Goal: Information Seeking & Learning: Learn about a topic

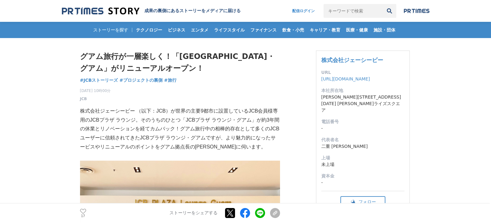
click at [131, 11] on img at bounding box center [100, 11] width 77 height 8
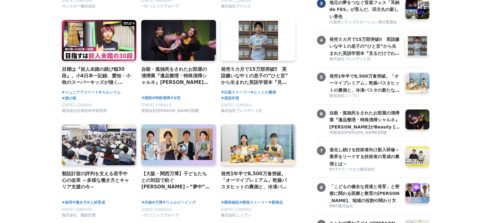
scroll to position [117, 0]
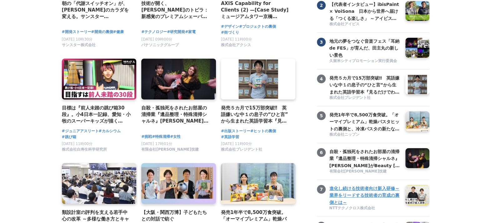
click at [422, 205] on div at bounding box center [417, 195] width 29 height 24
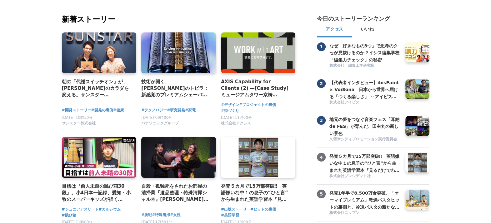
scroll to position [0, 0]
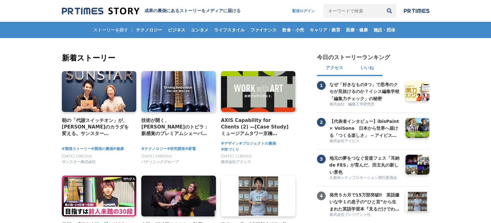
click at [374, 70] on button "いいね" at bounding box center [367, 68] width 31 height 15
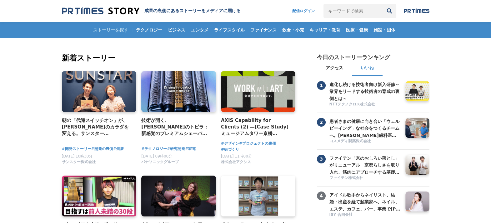
click at [373, 72] on button "いいね" at bounding box center [367, 68] width 31 height 15
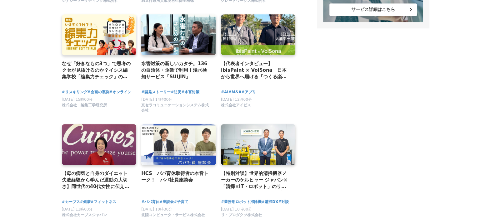
scroll to position [664, 0]
